Goal: Check status: Check status

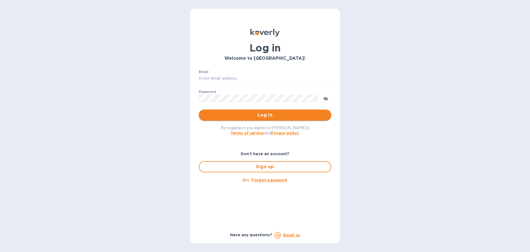
type input "[PERSON_NAME][EMAIL_ADDRESS][PERSON_NAME][DOMAIN_NAME]"
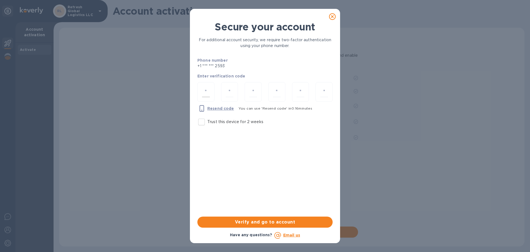
click at [204, 91] on input "number" at bounding box center [206, 92] width 8 height 10
click at [202, 121] on input "Trust this device for 2 weeks" at bounding box center [202, 122] width 12 height 12
checkbox input "true"
click at [207, 90] on input "number" at bounding box center [206, 92] width 8 height 10
type input "2"
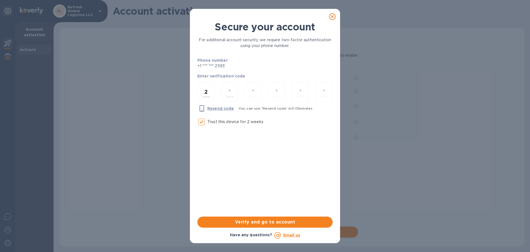
type input "1"
type input "7"
type input "5"
type input "9"
type input "5"
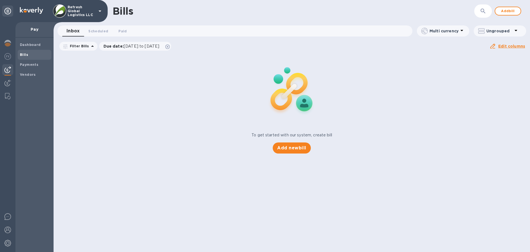
click at [75, 7] on p "Refresh Global Logistics LLC" at bounding box center [82, 11] width 28 height 12
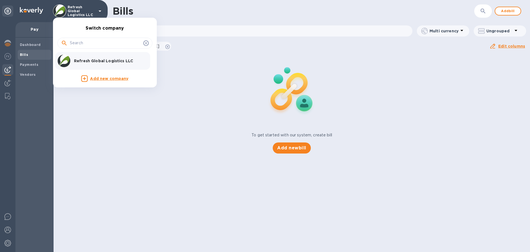
click at [100, 59] on p "Refresh Global Logistics LLC" at bounding box center [109, 61] width 70 height 6
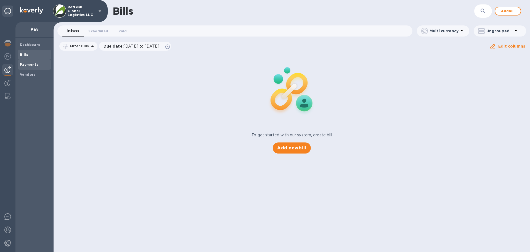
click at [28, 64] on b "Payments" at bounding box center [29, 64] width 19 height 4
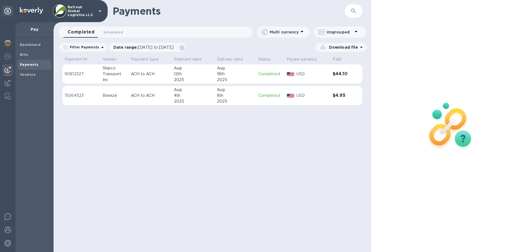
click at [138, 75] on p "ACH to ACH" at bounding box center [150, 74] width 39 height 6
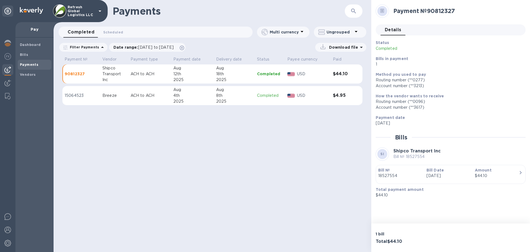
click at [520, 173] on icon "button" at bounding box center [521, 172] width 7 height 7
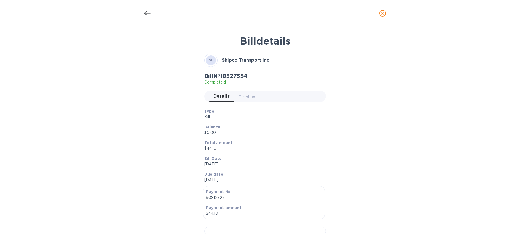
click at [382, 11] on icon "close" at bounding box center [383, 13] width 6 height 6
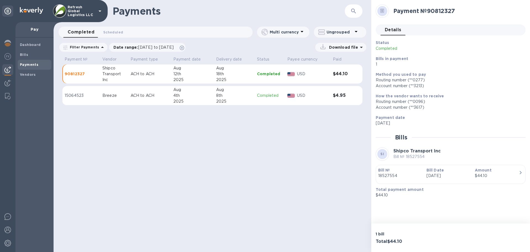
click at [348, 94] on h3 "$4.95" at bounding box center [341, 95] width 17 height 5
click at [8, 82] on img at bounding box center [7, 83] width 7 height 7
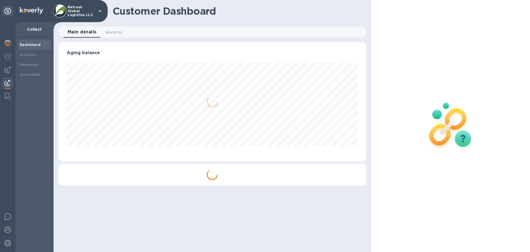
scroll to position [119, 308]
